Goal: Communication & Community: Participate in discussion

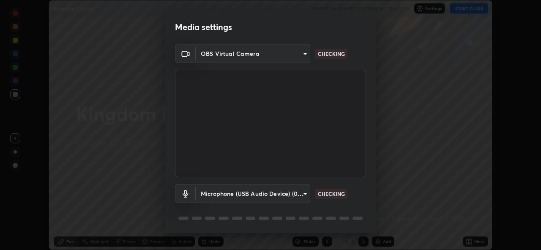
scroll to position [250, 541]
click at [327, 151] on video at bounding box center [270, 123] width 191 height 107
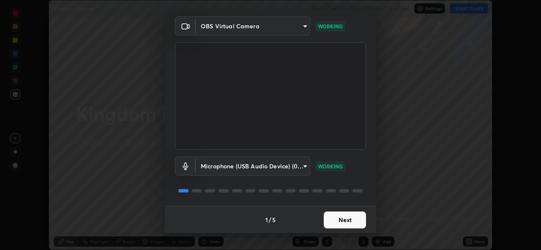
click at [331, 221] on button "Next" at bounding box center [345, 219] width 42 height 17
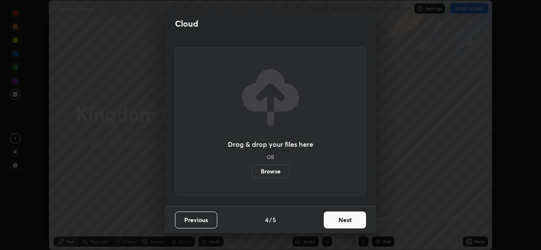
click at [334, 219] on button "Next" at bounding box center [345, 219] width 42 height 17
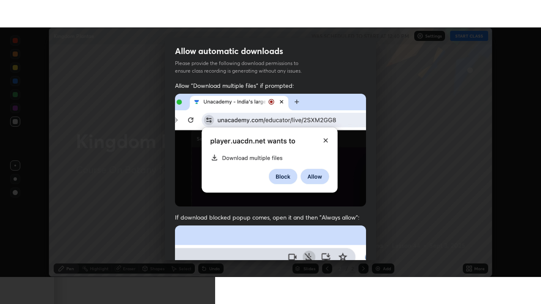
scroll to position [200, 0]
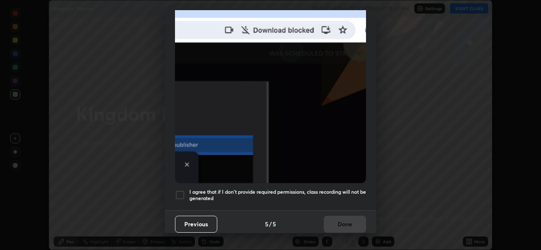
click at [184, 190] on div at bounding box center [180, 195] width 10 height 10
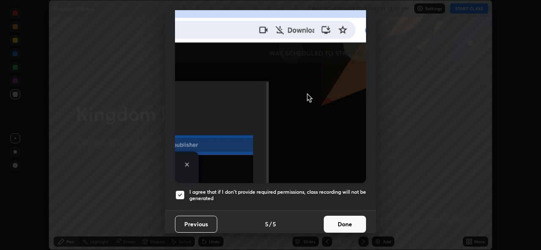
click at [338, 218] on button "Done" at bounding box center [345, 223] width 42 height 17
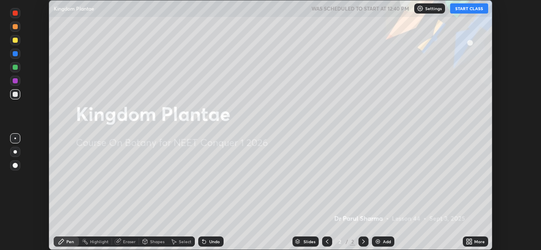
click at [471, 8] on button "START CLASS" at bounding box center [469, 8] width 38 height 10
click at [470, 240] on icon at bounding box center [470, 240] width 2 height 2
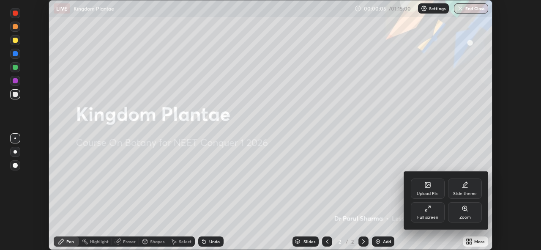
click at [427, 212] on div "Full screen" at bounding box center [428, 212] width 34 height 20
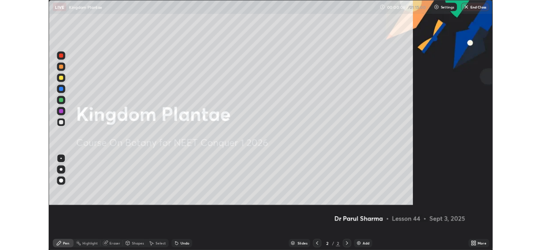
scroll to position [304, 541]
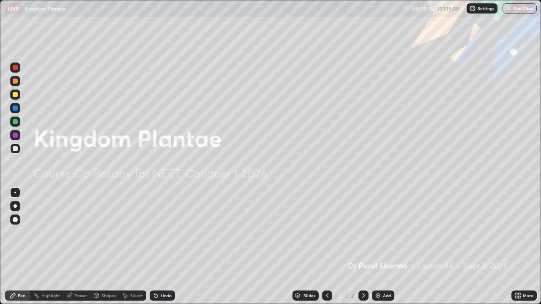
click at [515, 249] on icon at bounding box center [516, 297] width 2 height 2
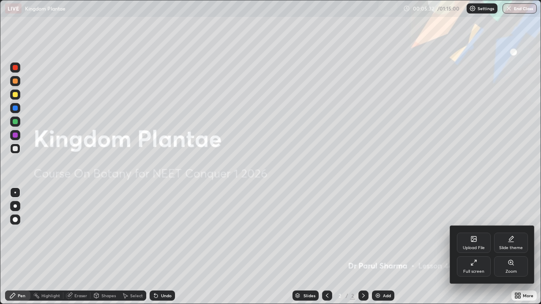
click at [474, 240] on icon at bounding box center [474, 240] width 5 height 3
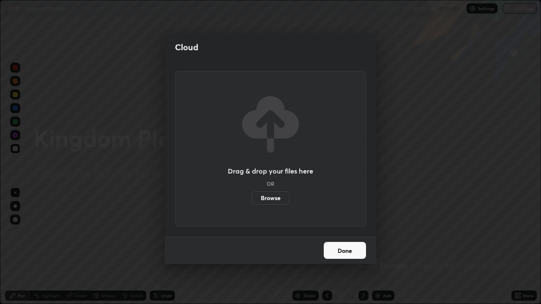
click at [273, 198] on label "Browse" at bounding box center [271, 198] width 38 height 14
click at [252, 198] on input "Browse" at bounding box center [252, 198] width 0 height 14
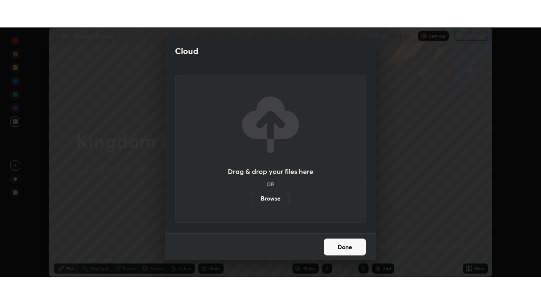
scroll to position [42002, 41710]
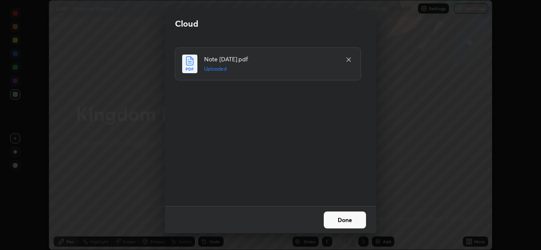
click at [344, 218] on button "Done" at bounding box center [345, 219] width 42 height 17
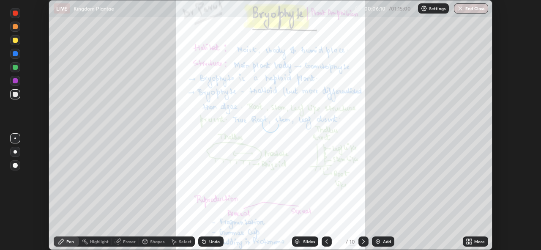
click at [469, 241] on icon at bounding box center [469, 241] width 7 height 7
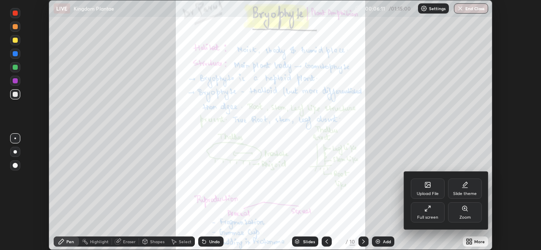
click at [420, 209] on div "Full screen" at bounding box center [428, 212] width 34 height 20
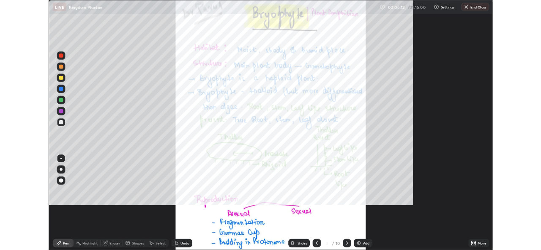
scroll to position [304, 541]
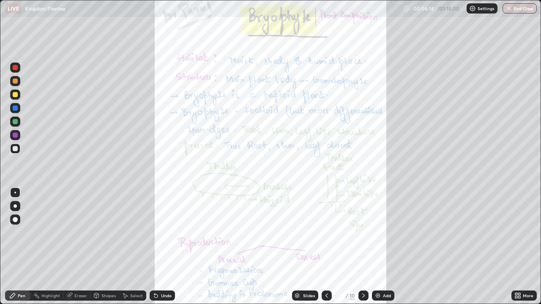
click at [516, 249] on icon at bounding box center [516, 294] width 2 height 2
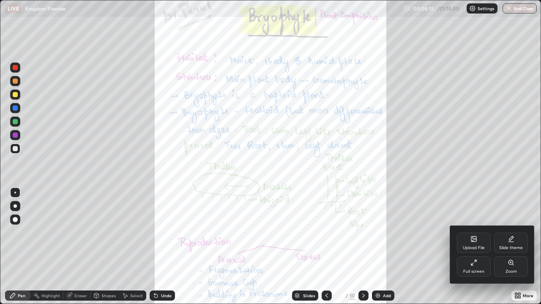
click at [511, 249] on icon at bounding box center [510, 262] width 5 height 5
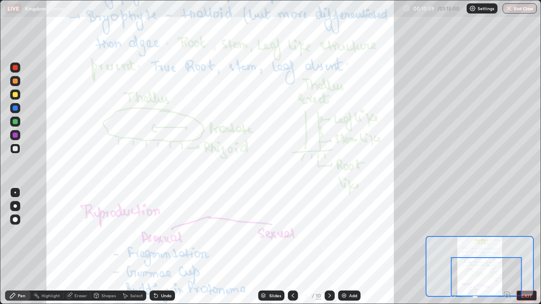
click at [329, 249] on icon at bounding box center [329, 295] width 7 height 7
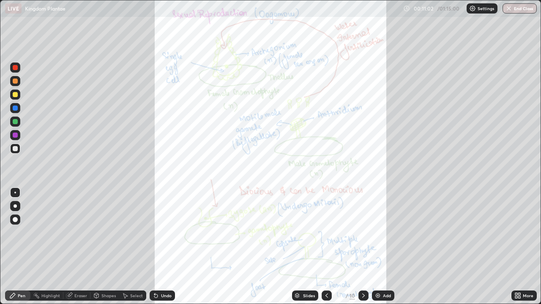
click at [517, 249] on icon at bounding box center [516, 294] width 2 height 2
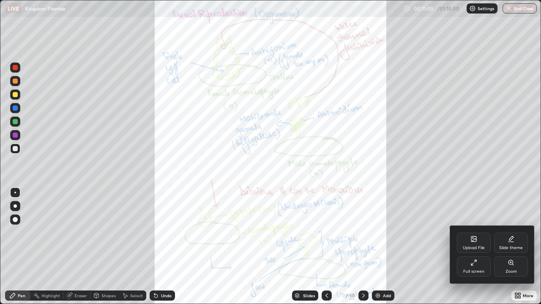
click at [514, 249] on icon at bounding box center [510, 262] width 7 height 7
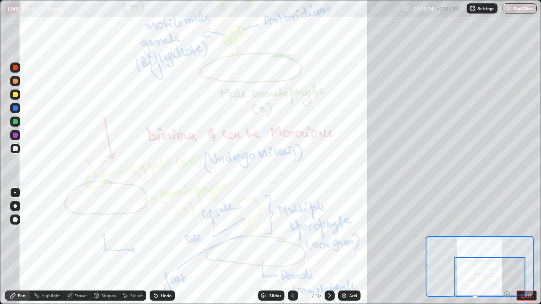
click at [330, 249] on icon at bounding box center [329, 295] width 7 height 7
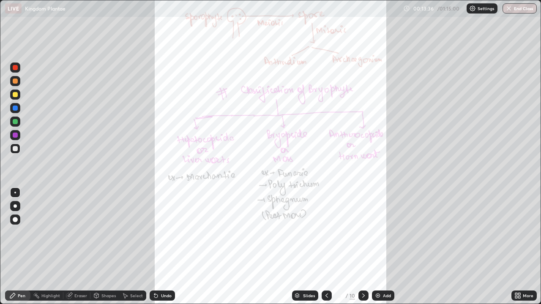
click at [519, 249] on icon at bounding box center [519, 294] width 2 height 2
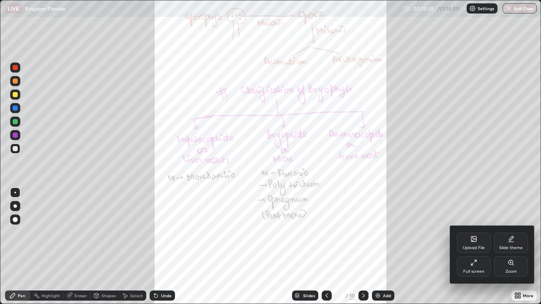
click at [510, 249] on icon at bounding box center [510, 262] width 7 height 7
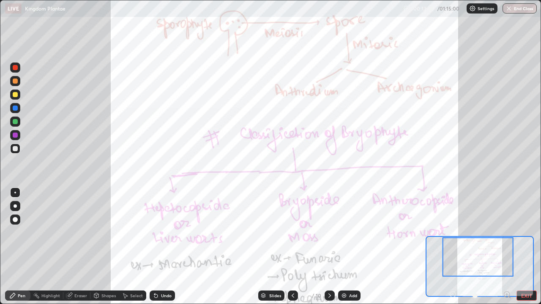
click at [291, 249] on icon at bounding box center [292, 295] width 7 height 7
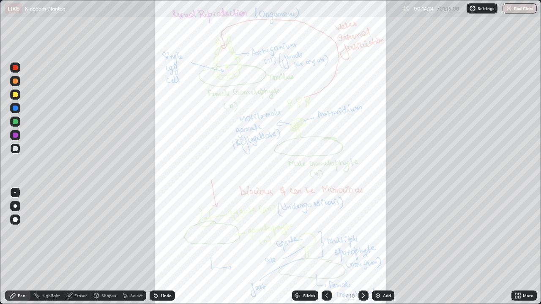
click at [364, 249] on icon at bounding box center [363, 295] width 7 height 7
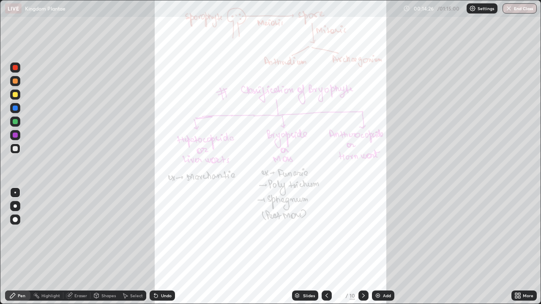
click at [518, 249] on icon at bounding box center [519, 294] width 2 height 2
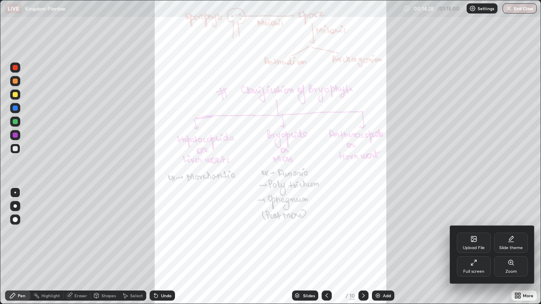
click at [512, 249] on icon at bounding box center [510, 262] width 5 height 5
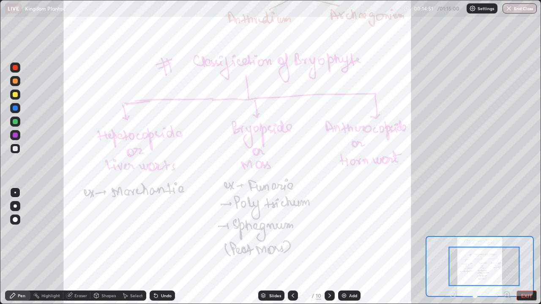
click at [329, 249] on icon at bounding box center [329, 295] width 7 height 7
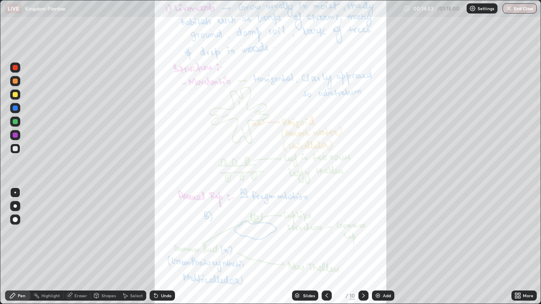
click at [519, 249] on icon at bounding box center [519, 297] width 2 height 2
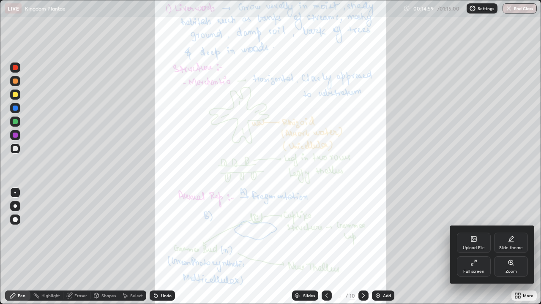
click at [509, 249] on icon at bounding box center [510, 262] width 7 height 7
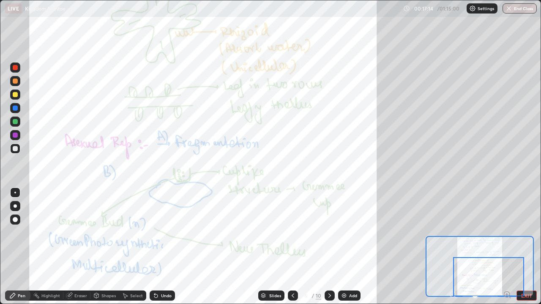
click at [329, 249] on icon at bounding box center [329, 295] width 7 height 7
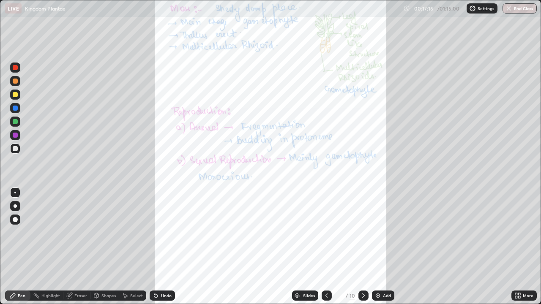
click at [521, 249] on div "More" at bounding box center [523, 296] width 25 height 10
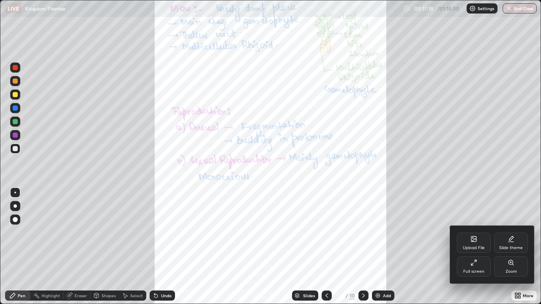
click at [508, 249] on icon at bounding box center [510, 262] width 5 height 5
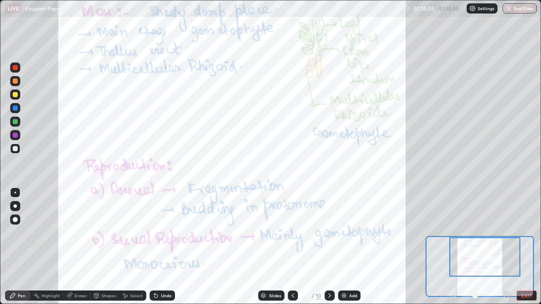
click at [328, 249] on icon at bounding box center [329, 295] width 7 height 7
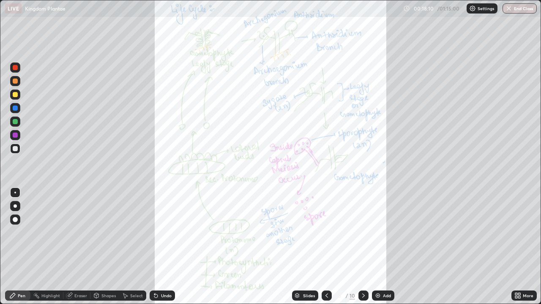
click at [517, 249] on icon at bounding box center [516, 297] width 2 height 2
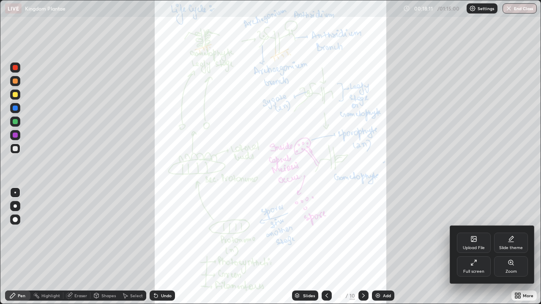
click at [509, 249] on icon at bounding box center [510, 262] width 5 height 5
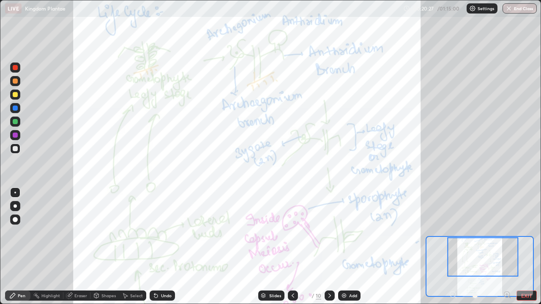
click at [329, 249] on icon at bounding box center [329, 295] width 7 height 7
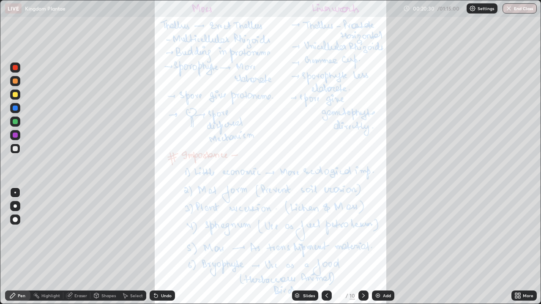
click at [522, 249] on div "More" at bounding box center [523, 296] width 25 height 10
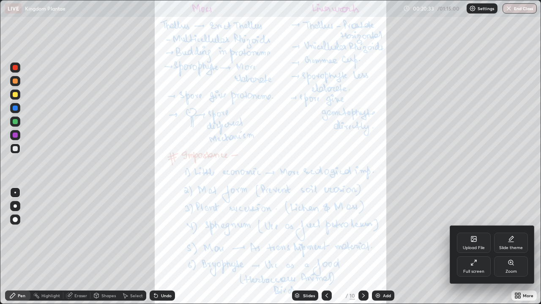
click at [508, 249] on icon at bounding box center [510, 262] width 7 height 7
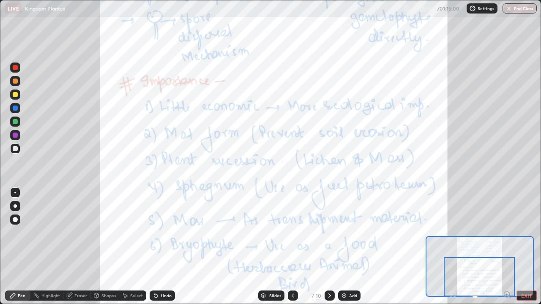
click at [526, 249] on button "EXIT" at bounding box center [526, 296] width 20 height 10
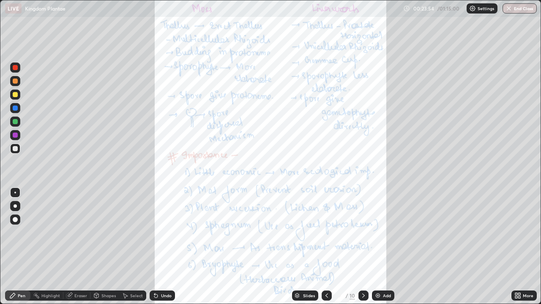
click at [519, 249] on icon at bounding box center [519, 297] width 2 height 2
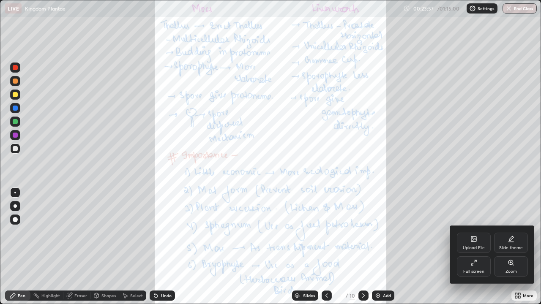
click at [477, 242] on div "Upload File" at bounding box center [474, 243] width 34 height 20
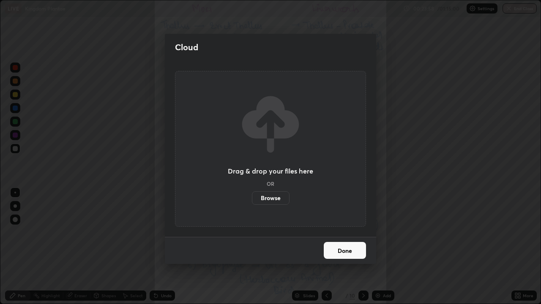
click at [272, 198] on label "Browse" at bounding box center [271, 198] width 38 height 14
click at [252, 198] on input "Browse" at bounding box center [252, 198] width 0 height 14
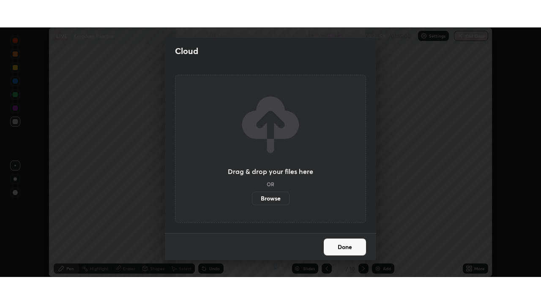
scroll to position [42002, 41710]
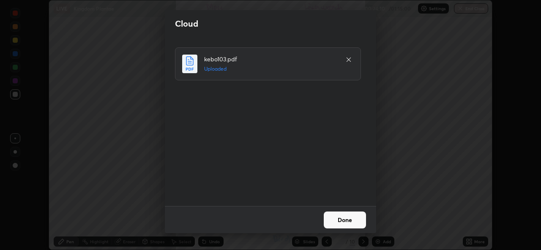
click at [343, 216] on button "Done" at bounding box center [345, 219] width 42 height 17
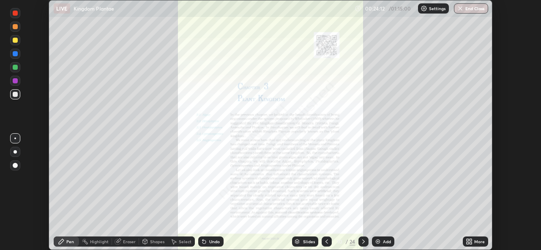
click at [469, 241] on icon at bounding box center [469, 241] width 7 height 7
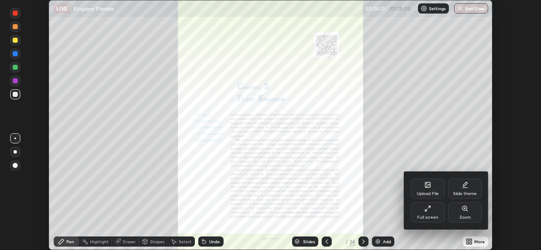
click at [426, 210] on icon at bounding box center [427, 208] width 7 height 7
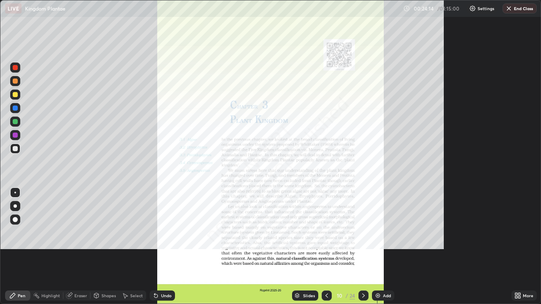
scroll to position [304, 541]
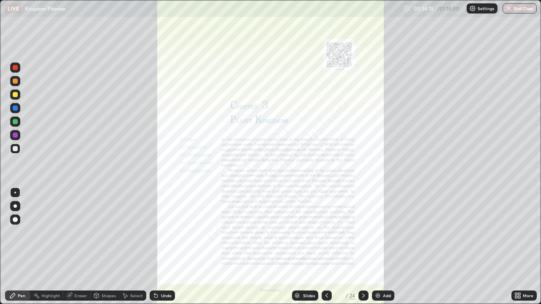
click at [305, 249] on div "Slides" at bounding box center [309, 296] width 12 height 4
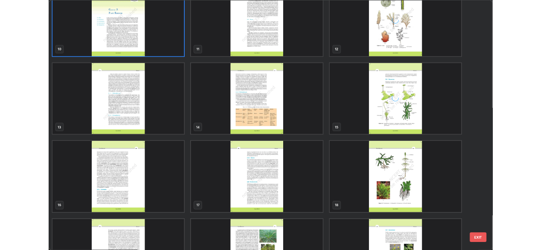
scroll to position [289, 0]
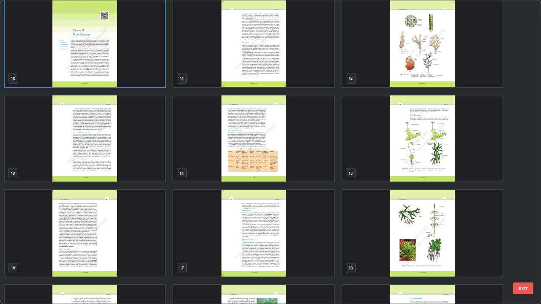
click at [391, 156] on img "grid" at bounding box center [422, 138] width 160 height 87
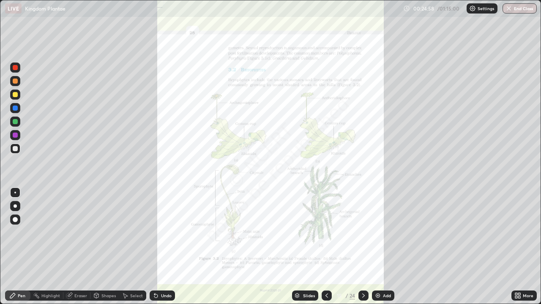
click at [362, 249] on icon at bounding box center [363, 295] width 7 height 7
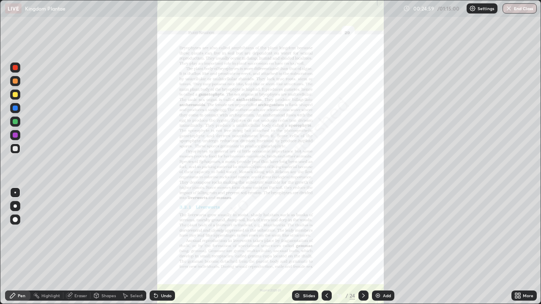
click at [517, 249] on icon at bounding box center [516, 294] width 2 height 2
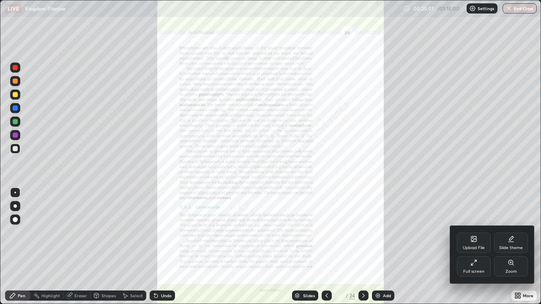
click at [510, 249] on div "Zoom" at bounding box center [511, 266] width 34 height 20
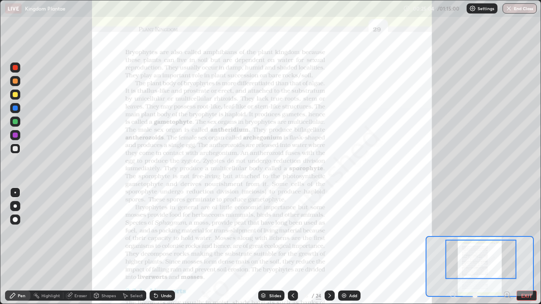
click at [17, 98] on div at bounding box center [15, 95] width 10 height 10
click at [329, 249] on icon at bounding box center [329, 295] width 7 height 7
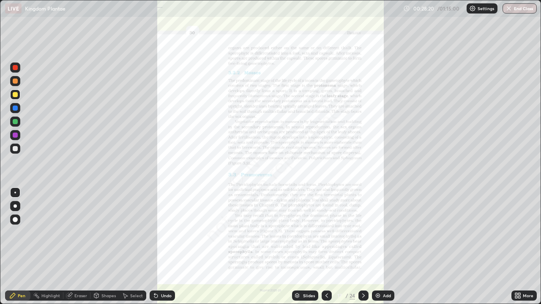
click at [519, 249] on icon at bounding box center [517, 295] width 7 height 7
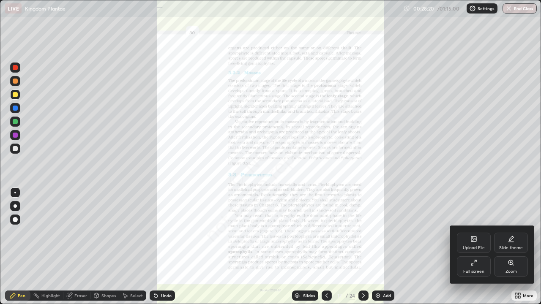
click at [510, 249] on icon at bounding box center [510, 262] width 7 height 7
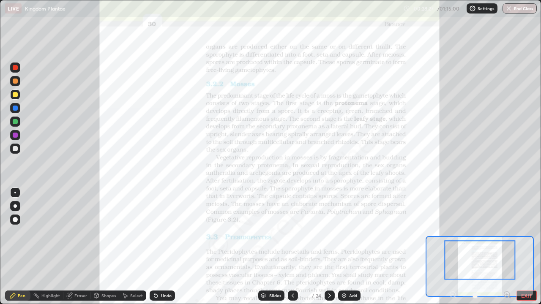
click at [291, 249] on icon at bounding box center [292, 295] width 7 height 7
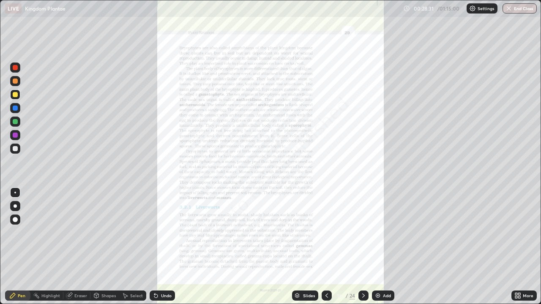
click at [519, 249] on icon at bounding box center [519, 294] width 2 height 2
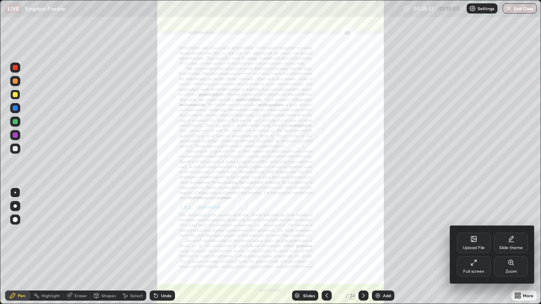
click at [509, 249] on icon at bounding box center [510, 262] width 5 height 5
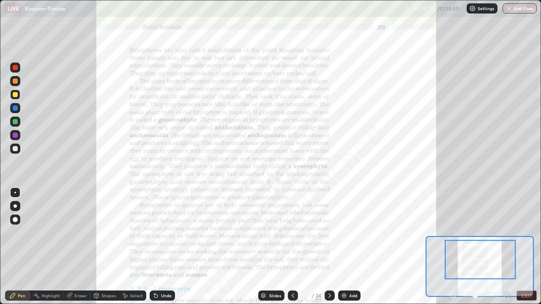
click at [329, 249] on icon at bounding box center [329, 295] width 7 height 7
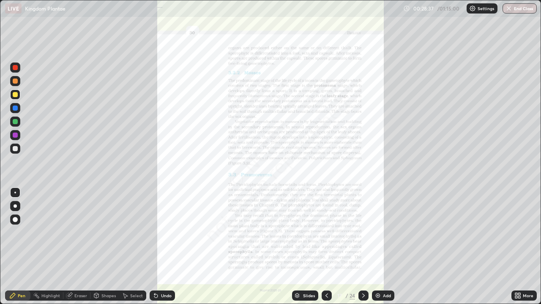
click at [516, 249] on icon at bounding box center [516, 294] width 2 height 2
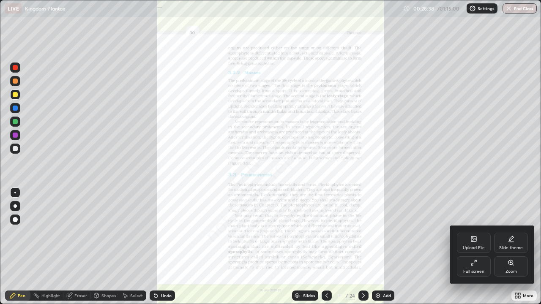
click at [509, 249] on icon at bounding box center [510, 262] width 7 height 7
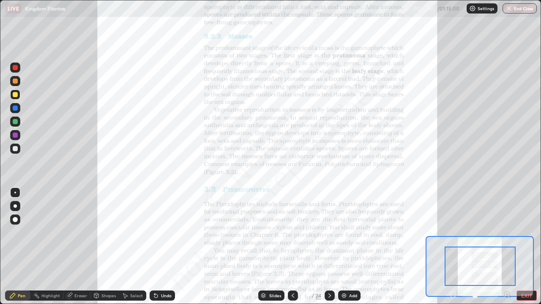
click at [523, 249] on button "EXIT" at bounding box center [526, 296] width 20 height 10
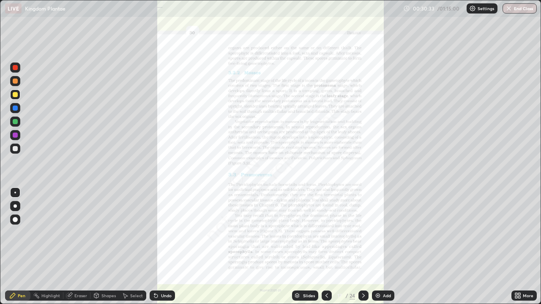
click at [519, 249] on icon at bounding box center [519, 297] width 2 height 2
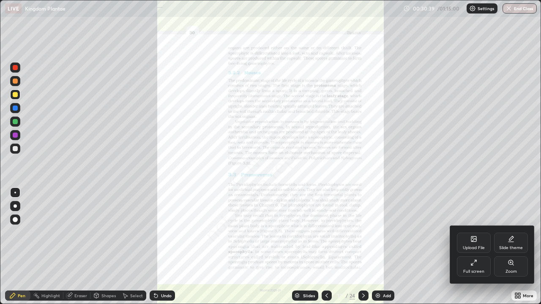
click at [469, 239] on div "Upload File" at bounding box center [474, 243] width 34 height 20
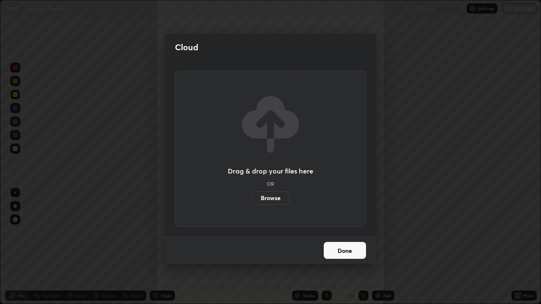
click at [273, 199] on label "Browse" at bounding box center [271, 198] width 38 height 14
click at [252, 199] on input "Browse" at bounding box center [252, 198] width 0 height 14
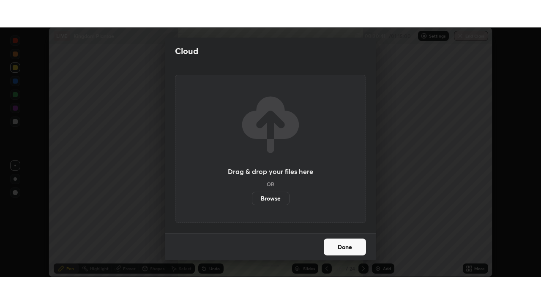
scroll to position [42002, 41710]
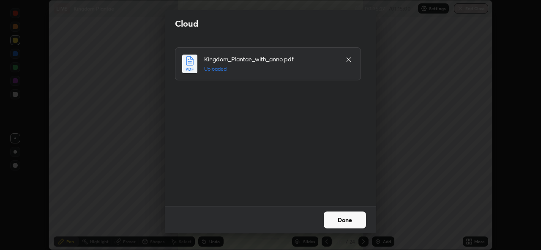
click at [341, 220] on button "Done" at bounding box center [345, 219] width 42 height 17
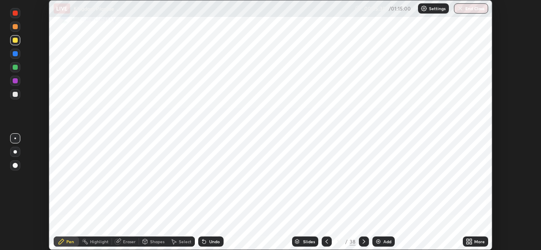
click at [470, 241] on icon at bounding box center [469, 241] width 7 height 7
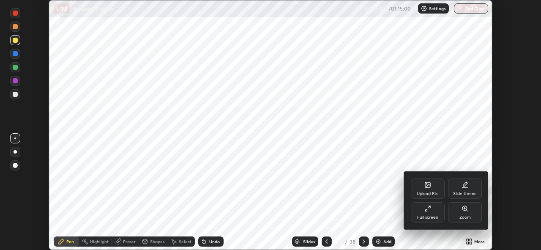
click at [430, 215] on div "Full screen" at bounding box center [427, 217] width 21 height 4
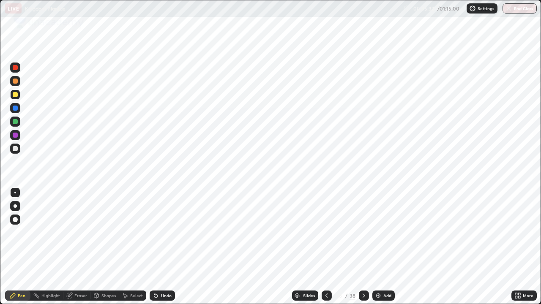
scroll to position [304, 541]
click at [306, 249] on div "Slides" at bounding box center [309, 296] width 12 height 4
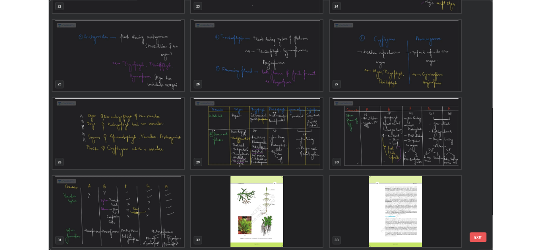
scroll to position [740, 0]
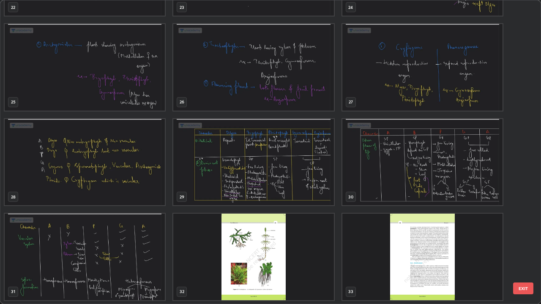
click at [246, 181] on img "grid" at bounding box center [253, 162] width 160 height 87
click at [251, 180] on img "grid" at bounding box center [253, 162] width 160 height 87
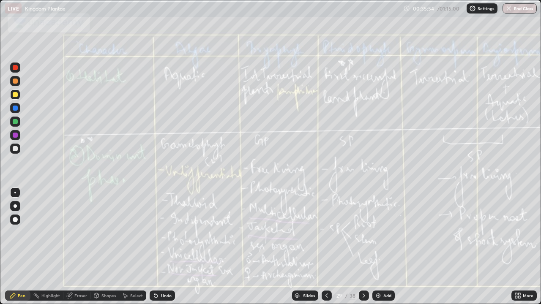
click at [517, 249] on icon at bounding box center [516, 297] width 2 height 2
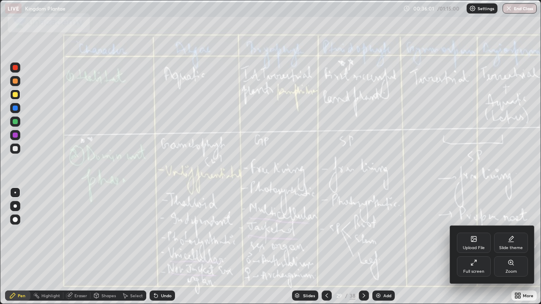
click at [432, 249] on div at bounding box center [270, 152] width 541 height 304
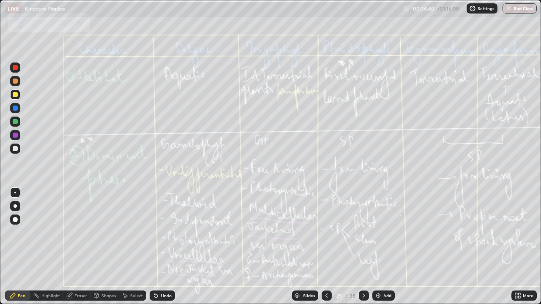
click at [363, 249] on icon at bounding box center [363, 295] width 7 height 7
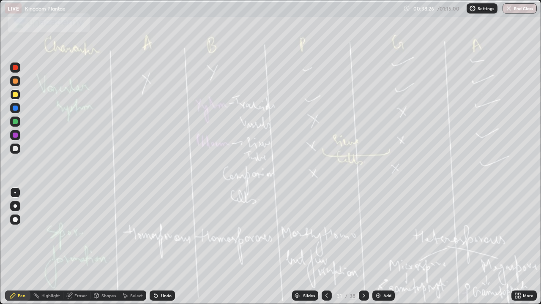
click at [359, 249] on div at bounding box center [364, 296] width 10 height 10
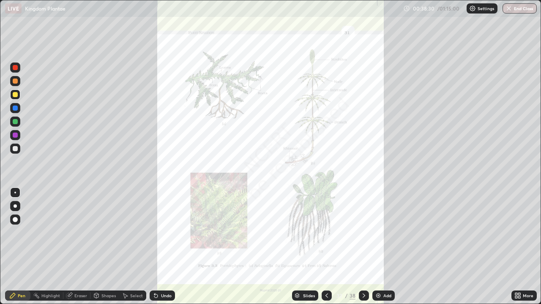
click at [363, 249] on icon at bounding box center [363, 295] width 7 height 7
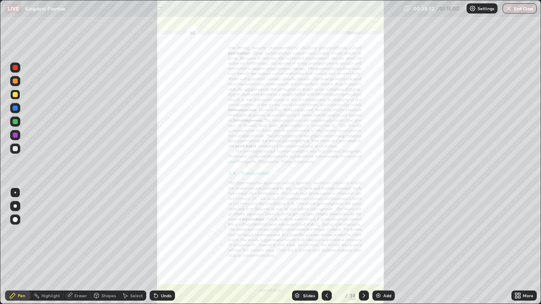
click at [522, 249] on div "More" at bounding box center [523, 296] width 25 height 10
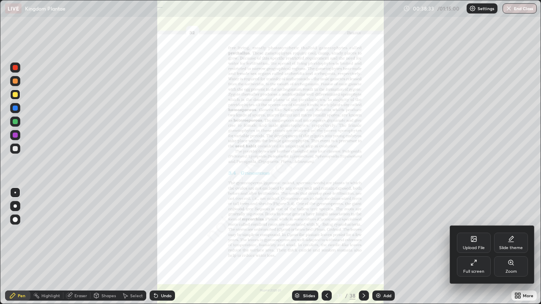
click at [475, 240] on icon at bounding box center [473, 239] width 5 height 5
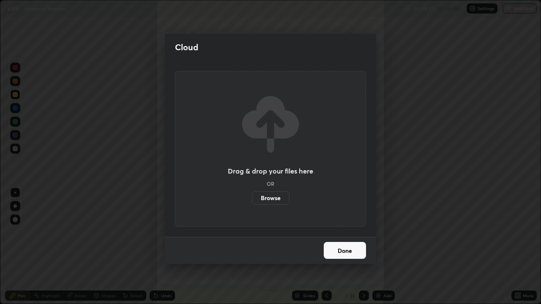
click at [276, 199] on label "Browse" at bounding box center [271, 198] width 38 height 14
click at [252, 199] on input "Browse" at bounding box center [252, 198] width 0 height 14
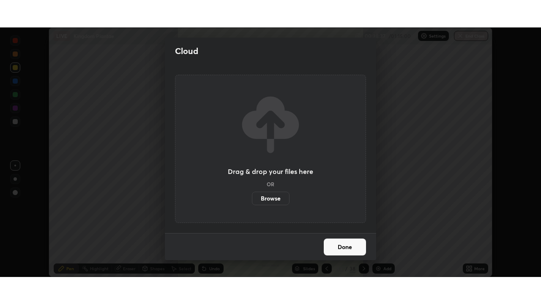
scroll to position [42002, 41710]
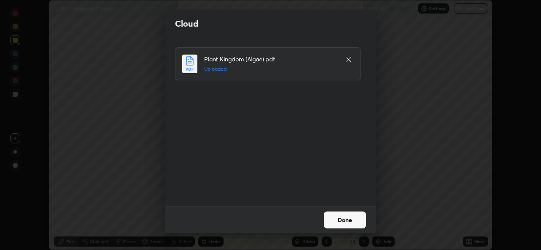
click at [348, 220] on button "Done" at bounding box center [345, 219] width 42 height 17
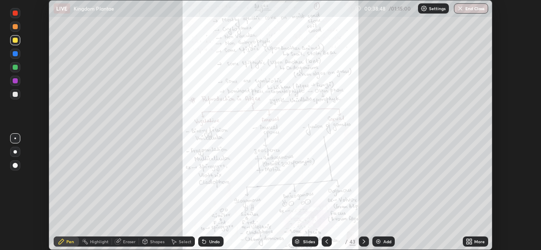
click at [470, 240] on icon at bounding box center [470, 240] width 2 height 2
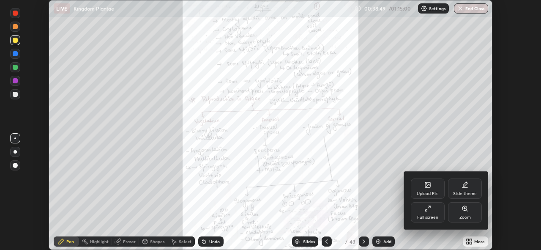
click at [428, 213] on div "Full screen" at bounding box center [428, 212] width 34 height 20
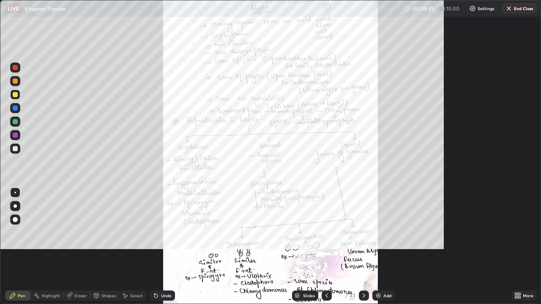
scroll to position [304, 541]
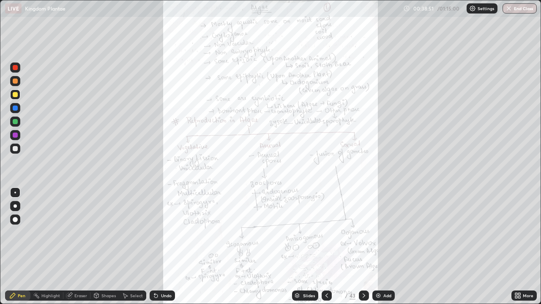
click at [518, 249] on icon at bounding box center [519, 294] width 2 height 2
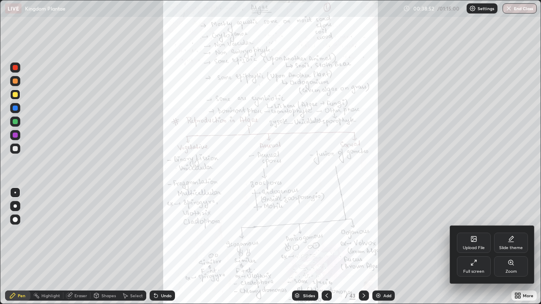
click at [511, 249] on div "Zoom" at bounding box center [511, 266] width 34 height 20
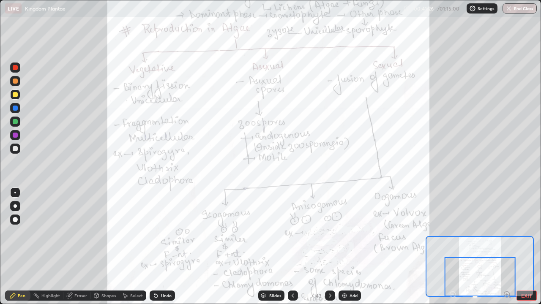
click at [329, 249] on icon at bounding box center [330, 295] width 7 height 7
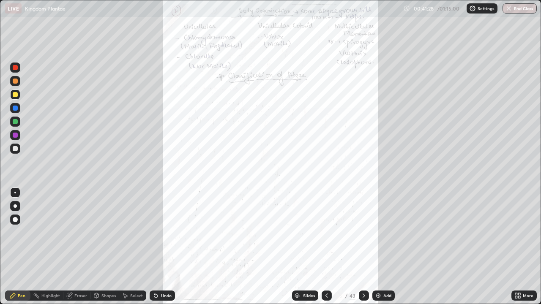
click at [517, 249] on icon at bounding box center [517, 295] width 7 height 7
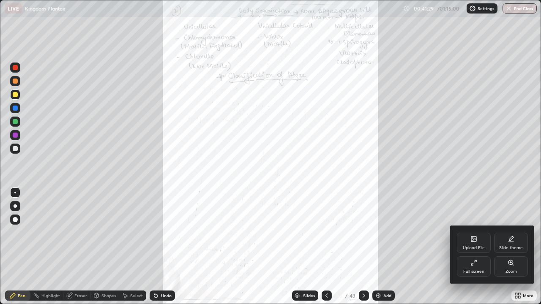
click at [512, 249] on icon at bounding box center [510, 262] width 7 height 7
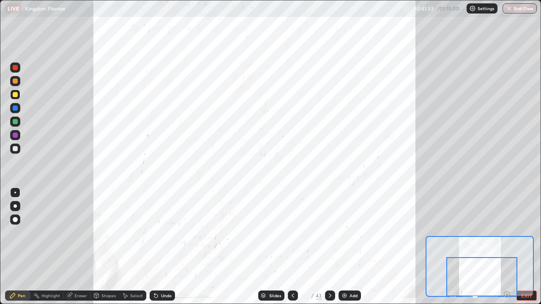
click at [493, 249] on div at bounding box center [481, 276] width 71 height 39
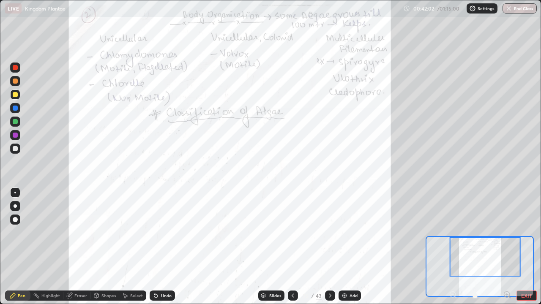
click at [329, 249] on icon at bounding box center [330, 295] width 7 height 7
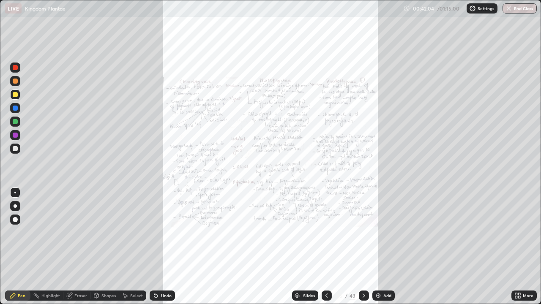
click at [519, 249] on icon at bounding box center [519, 297] width 2 height 2
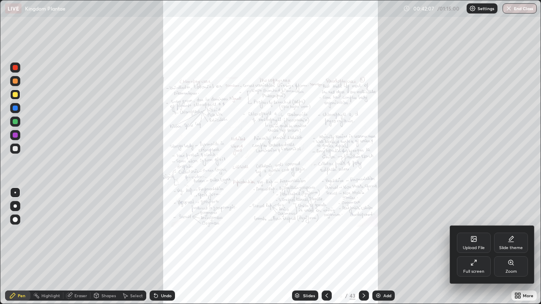
click at [508, 249] on icon at bounding box center [510, 262] width 7 height 7
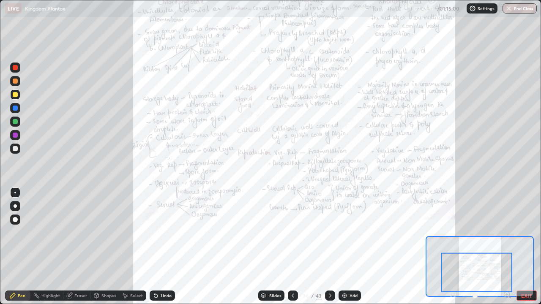
click at [328, 249] on icon at bounding box center [330, 295] width 7 height 7
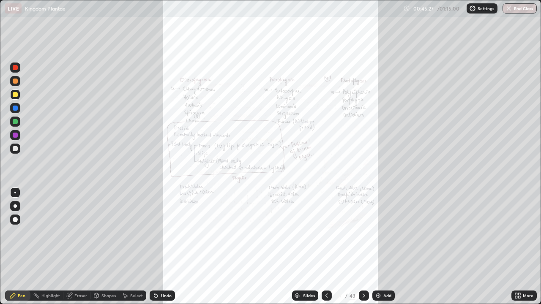
click at [519, 249] on icon at bounding box center [519, 294] width 2 height 2
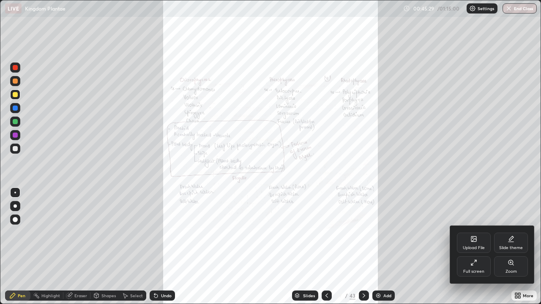
click at [510, 249] on icon at bounding box center [511, 262] width 2 height 0
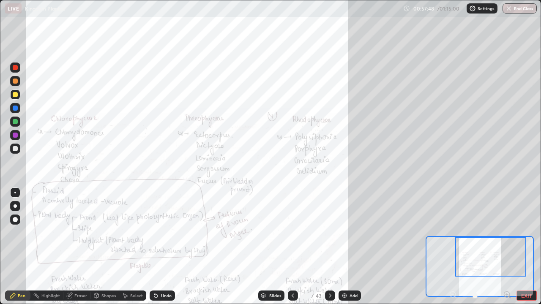
click at [513, 10] on button "End Class" at bounding box center [519, 8] width 34 height 10
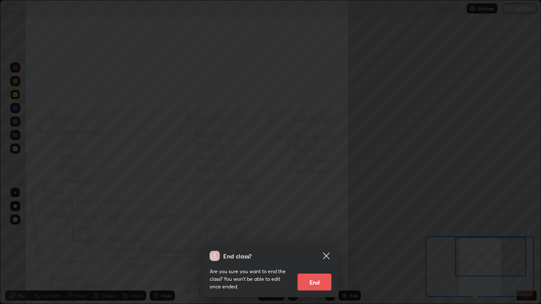
click at [316, 249] on button "End" at bounding box center [314, 282] width 34 height 17
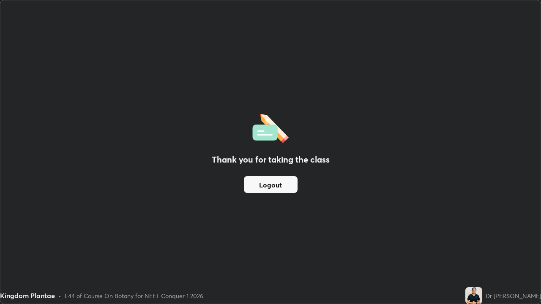
click at [82, 249] on div "Thank you for taking the class Logout" at bounding box center [270, 151] width 540 height 303
click at [271, 189] on button "Logout" at bounding box center [271, 184] width 54 height 17
